Goal: Task Accomplishment & Management: Manage account settings

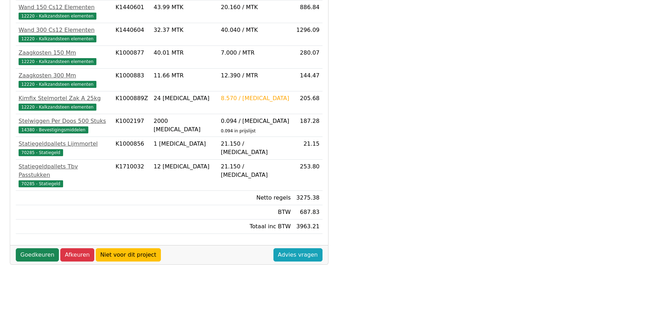
scroll to position [185, 0]
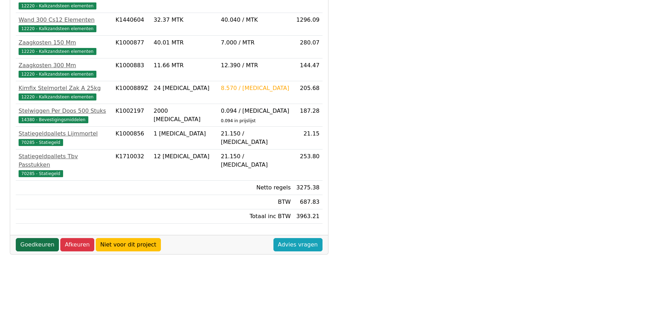
click at [29, 238] on link "Goedkeuren" at bounding box center [37, 244] width 43 height 13
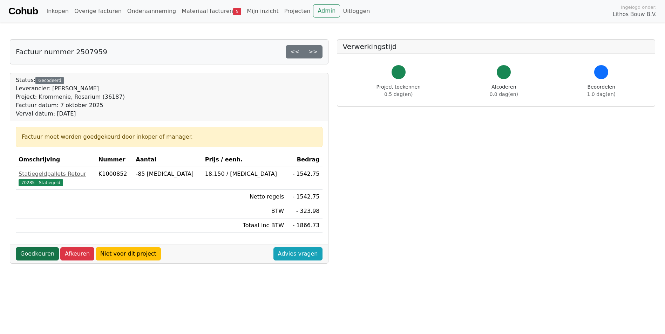
click at [32, 251] on link "Goedkeuren" at bounding box center [37, 253] width 43 height 13
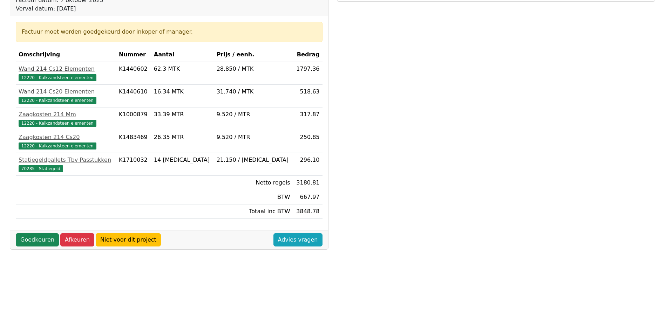
scroll to position [140, 0]
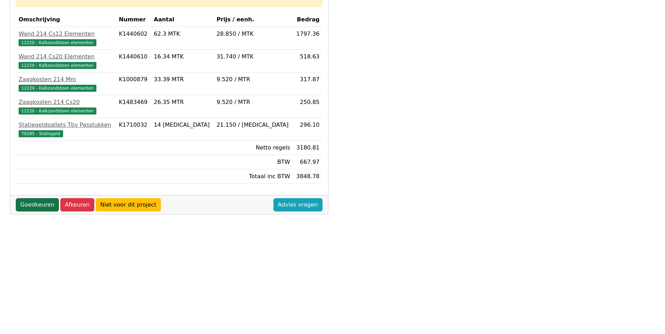
click at [40, 203] on link "Goedkeuren" at bounding box center [37, 204] width 43 height 13
